Goal: Information Seeking & Learning: Compare options

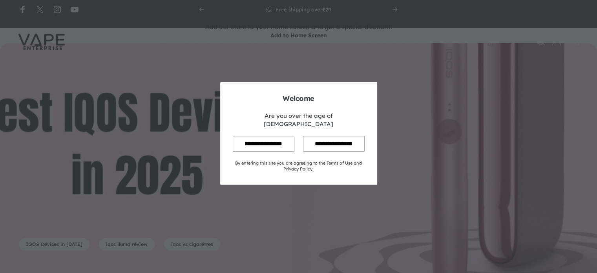
click at [271, 136] on input "**********" at bounding box center [264, 143] width 62 height 15
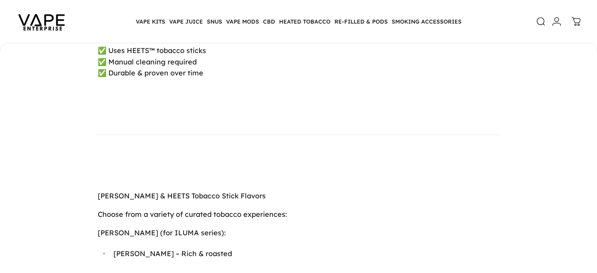
scroll to position [2001, 0]
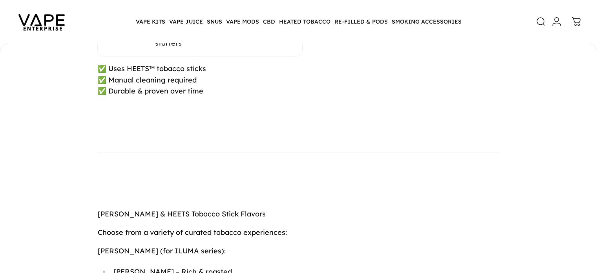
click at [131, 42] on span "IQOS 2.4 Plus" at bounding box center [121, 37] width 47 height 9
copy tr "IQOS 2.4 Plus"
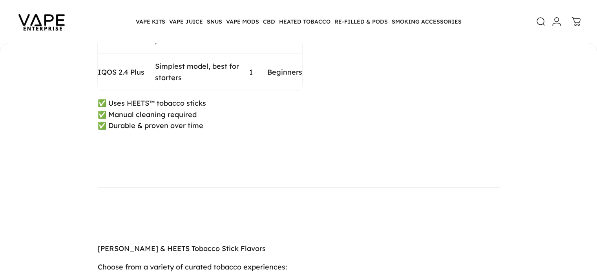
scroll to position [1962, 0]
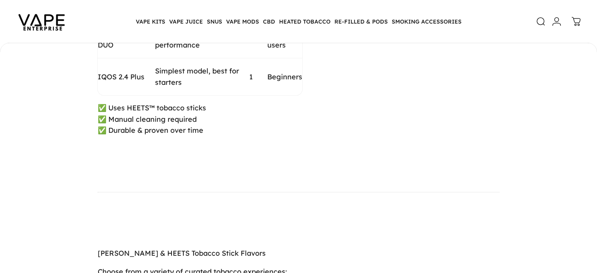
click at [119, 50] on span "ORIGINALS DUO" at bounding box center [119, 39] width 42 height 20
copy tr "ORIGINALS DUO"
click at [173, 50] on span "Budget-friendly, solid performance" at bounding box center [192, 39] width 74 height 20
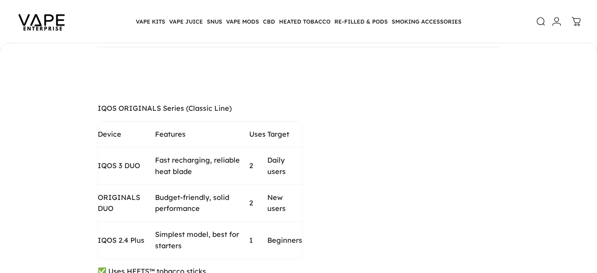
scroll to position [1766, 0]
